Goal: Find specific page/section: Find specific page/section

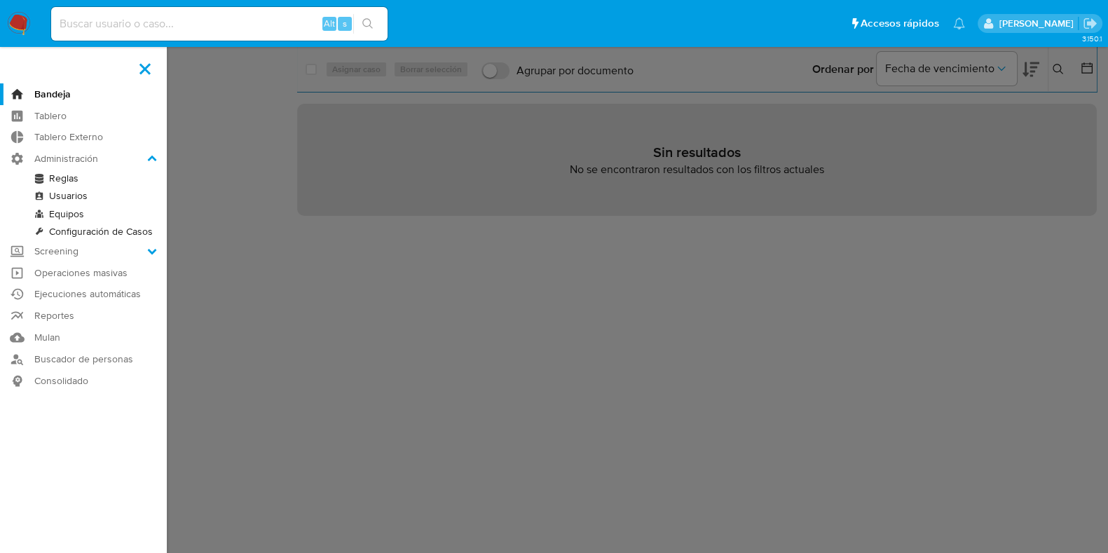
click at [1035, 18] on p "[PERSON_NAME]" at bounding box center [1038, 23] width 79 height 13
click at [1086, 20] on icon "Salir" at bounding box center [1090, 23] width 15 height 15
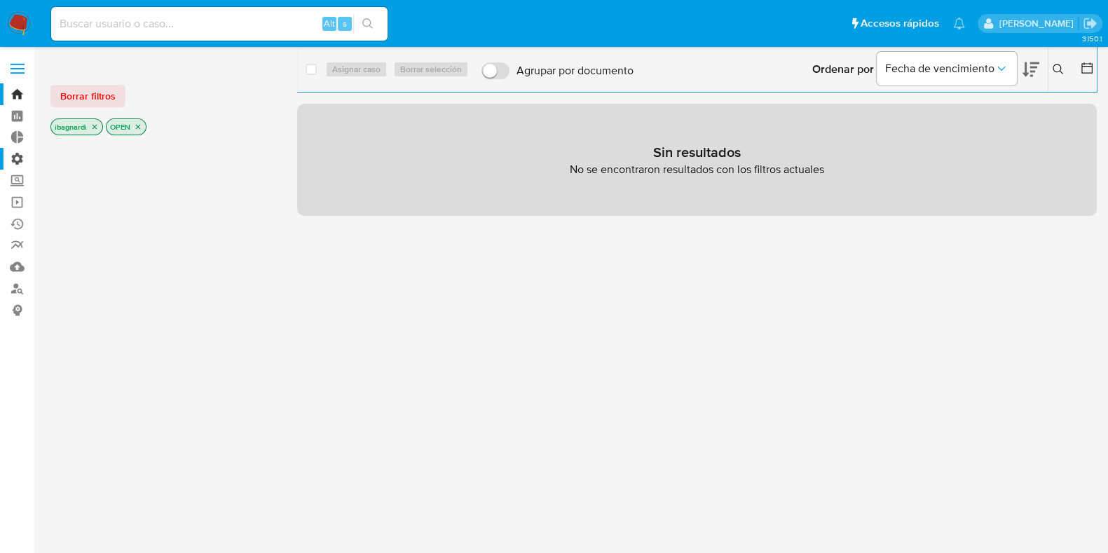
click at [21, 158] on label "Administración" at bounding box center [83, 159] width 167 height 22
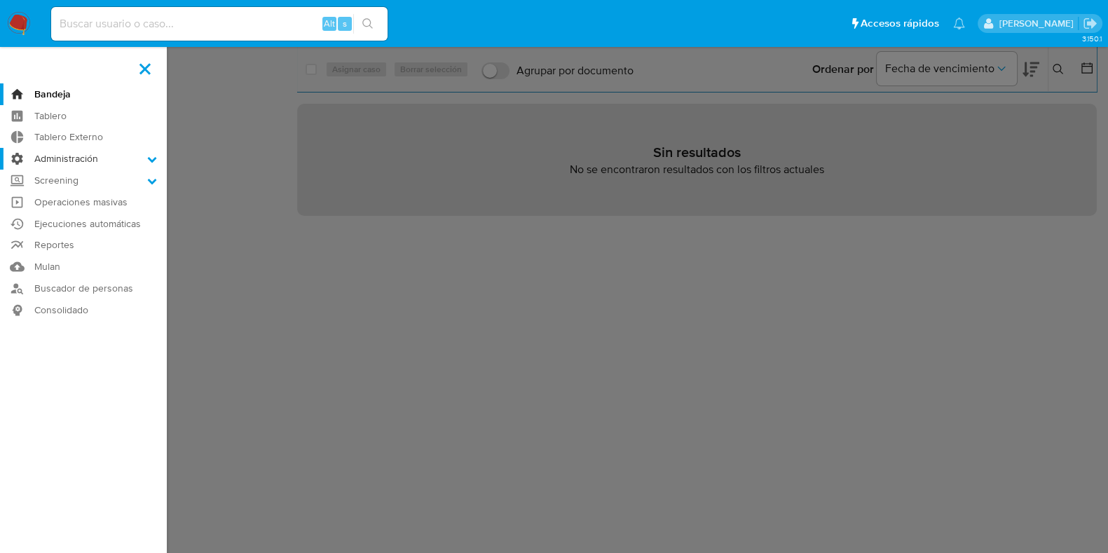
click at [0, 0] on input "Administración" at bounding box center [0, 0] width 0 height 0
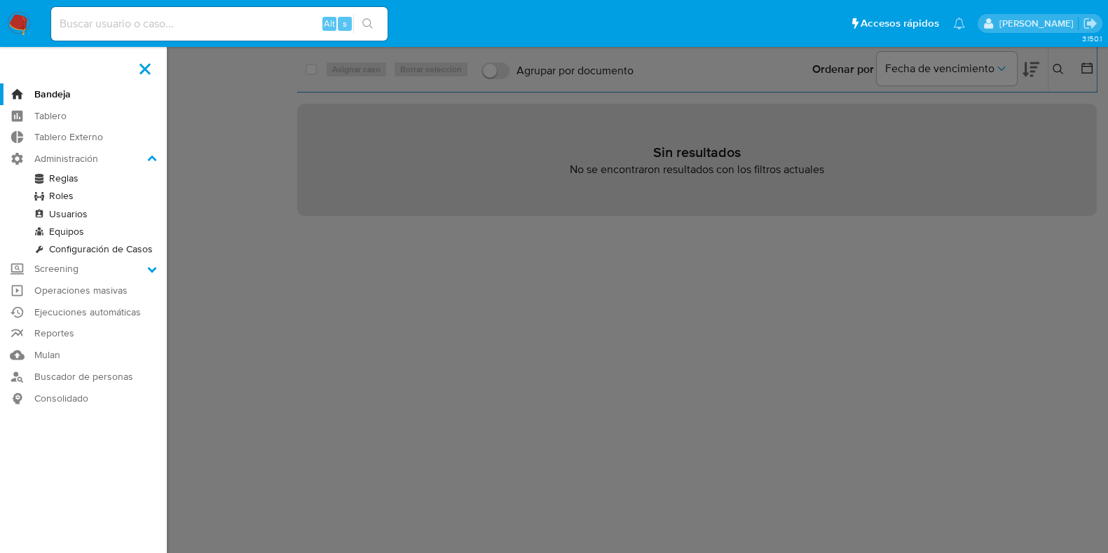
click at [56, 178] on link "Reglas" at bounding box center [83, 179] width 167 height 18
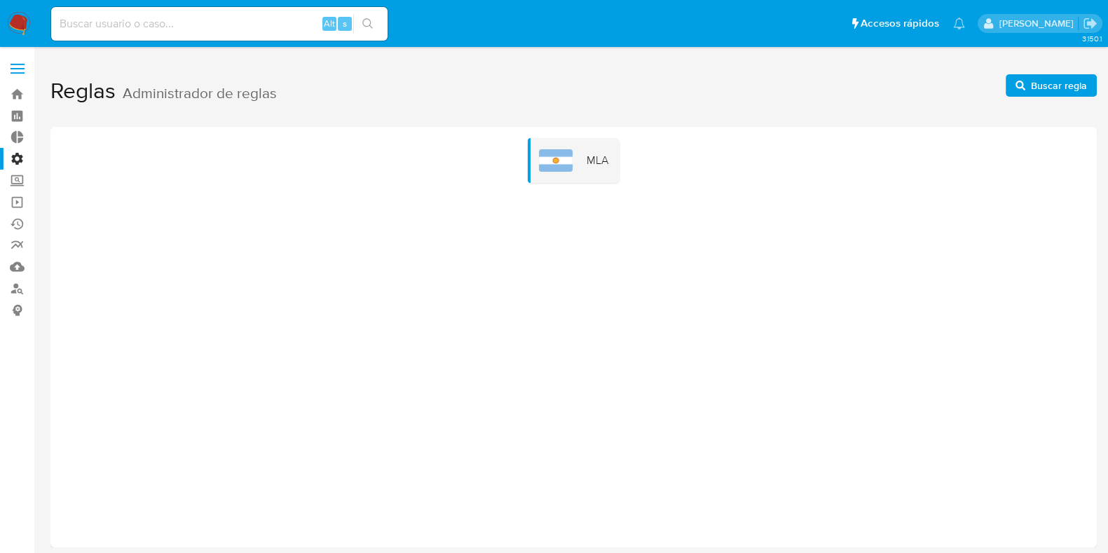
click at [15, 156] on label "Administración" at bounding box center [83, 159] width 167 height 22
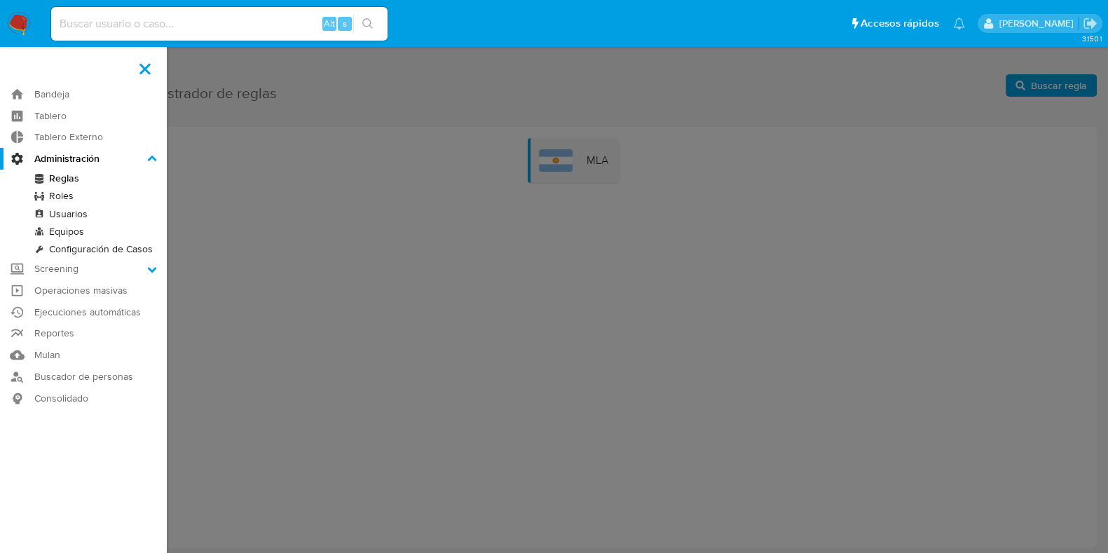
click at [0, 0] on input "Administración" at bounding box center [0, 0] width 0 height 0
click at [69, 198] on link "Roles" at bounding box center [83, 196] width 167 height 18
